Goal: Information Seeking & Learning: Find specific fact

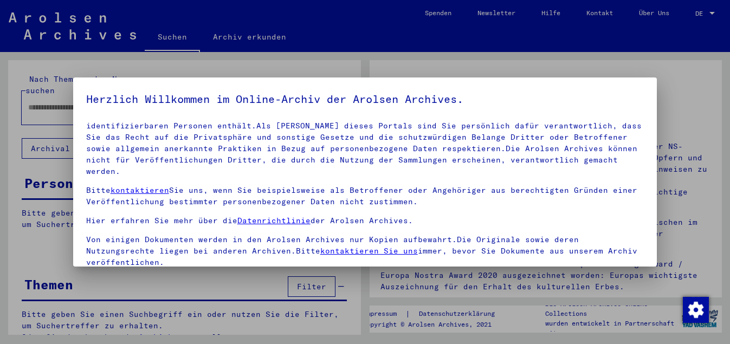
scroll to position [89, 0]
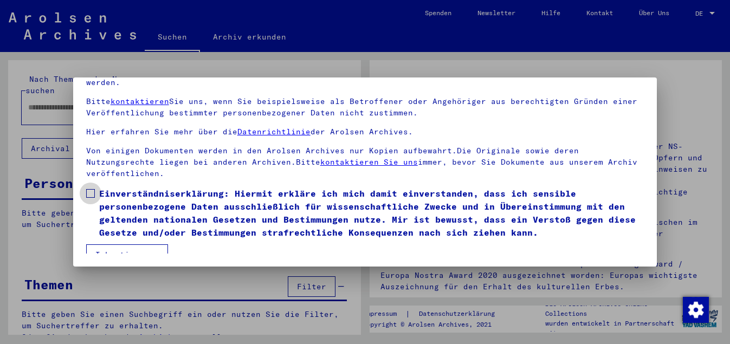
click at [92, 189] on span at bounding box center [90, 193] width 9 height 9
click at [133, 244] on button "Ich stimme zu" at bounding box center [127, 254] width 82 height 21
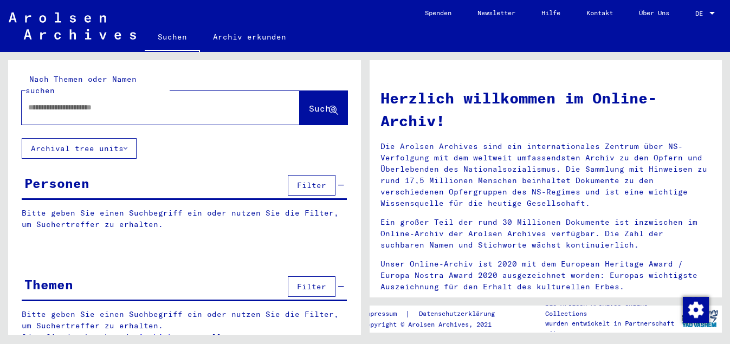
click at [715, 11] on div at bounding box center [712, 14] width 10 height 8
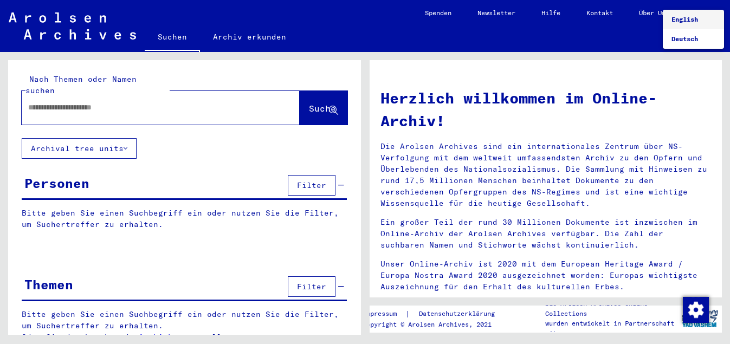
click at [707, 16] on span "English" at bounding box center [693, 20] width 44 height 20
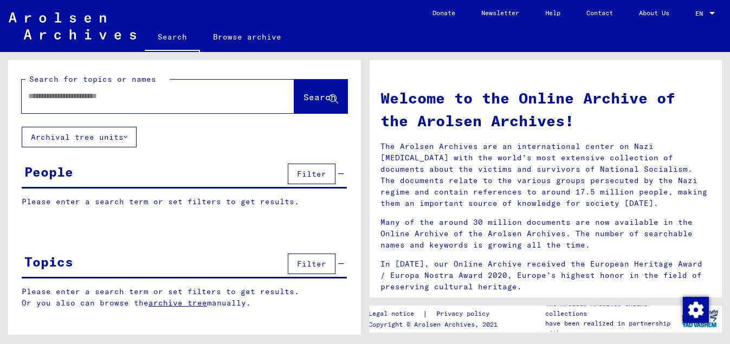
click at [42, 98] on input "text" at bounding box center [145, 96] width 234 height 11
type input "**********"
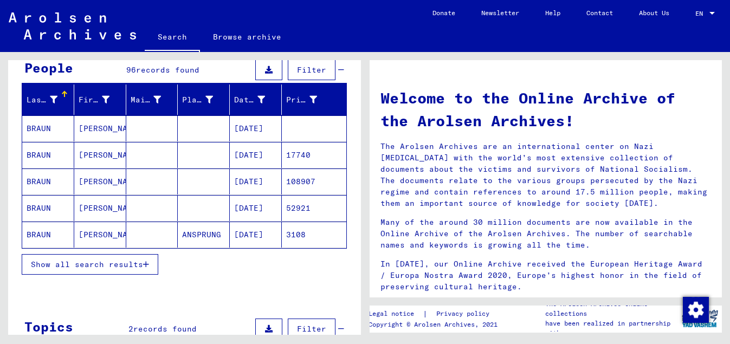
scroll to position [117, 0]
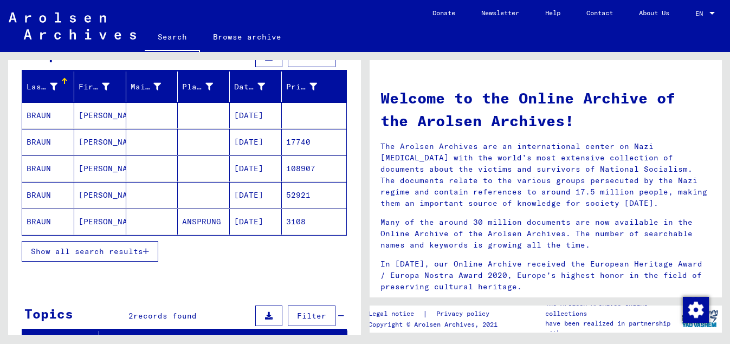
click at [250, 193] on mat-cell "[DATE]" at bounding box center [256, 195] width 52 height 26
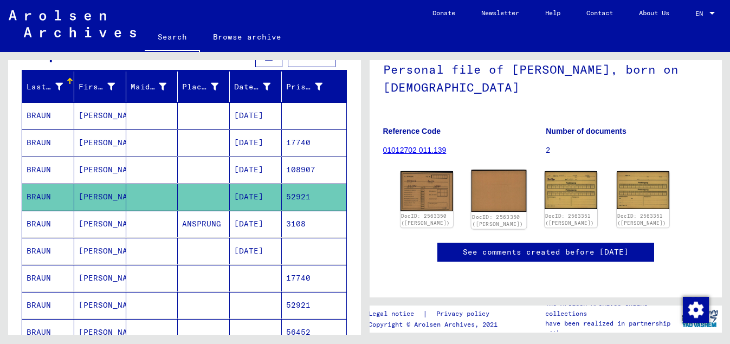
scroll to position [117, 0]
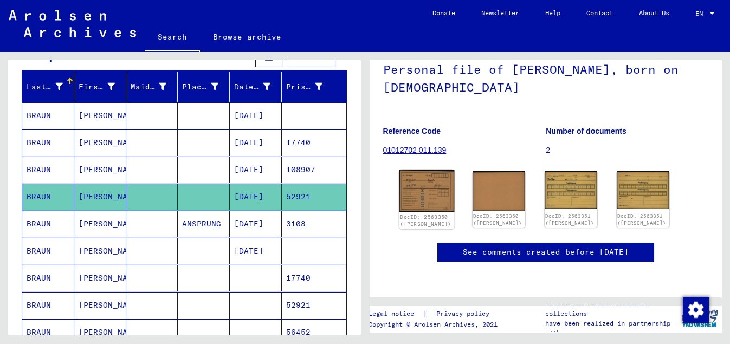
click at [421, 170] on img at bounding box center [426, 191] width 55 height 42
